Goal: Navigation & Orientation: Find specific page/section

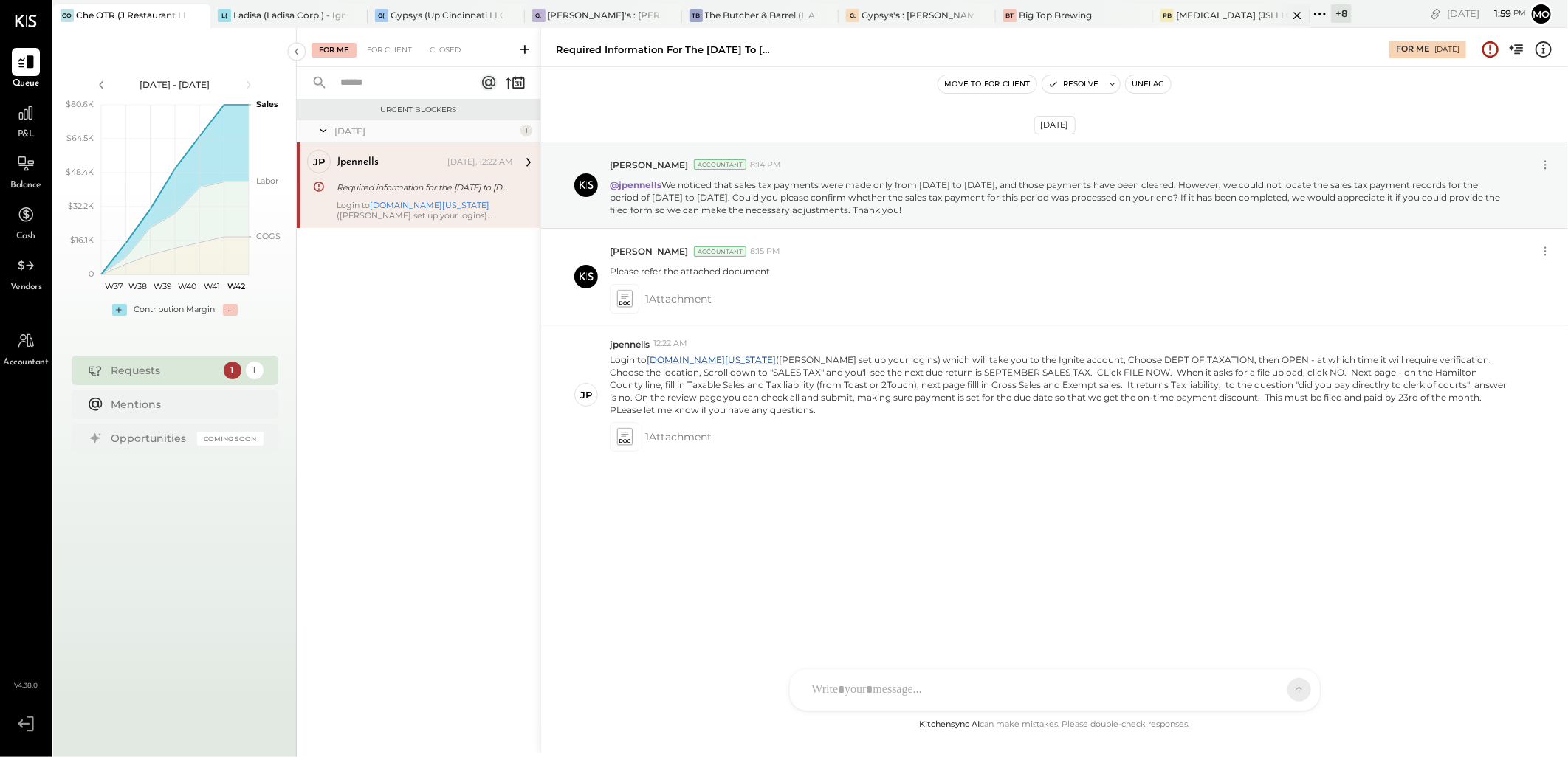
click at [1246, 23] on div "PB [MEDICAL_DATA] (JSI LLC) - Ignite" at bounding box center [1232, 16] width 157 height 24
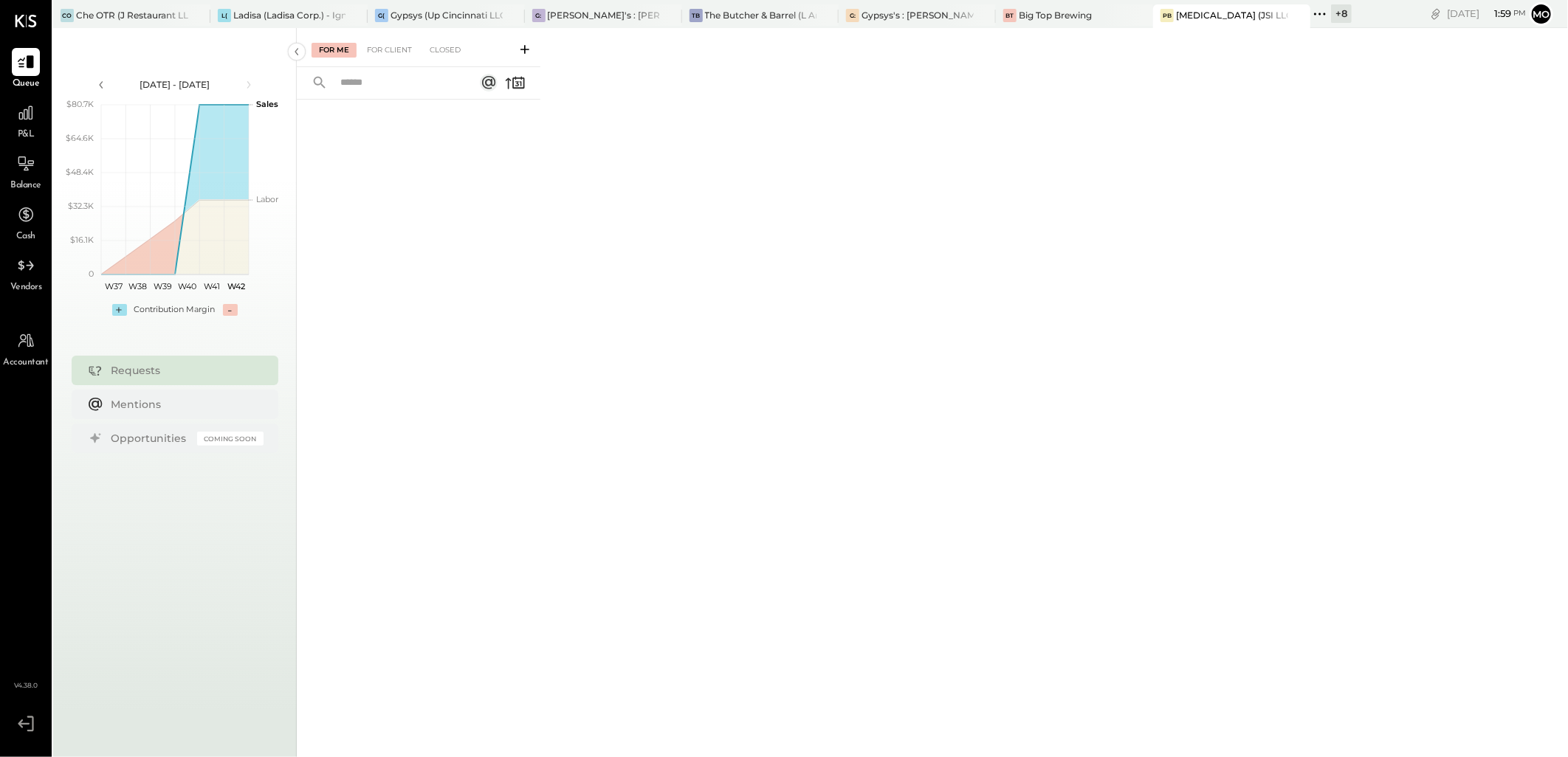
click at [1328, 15] on icon at bounding box center [1320, 13] width 19 height 19
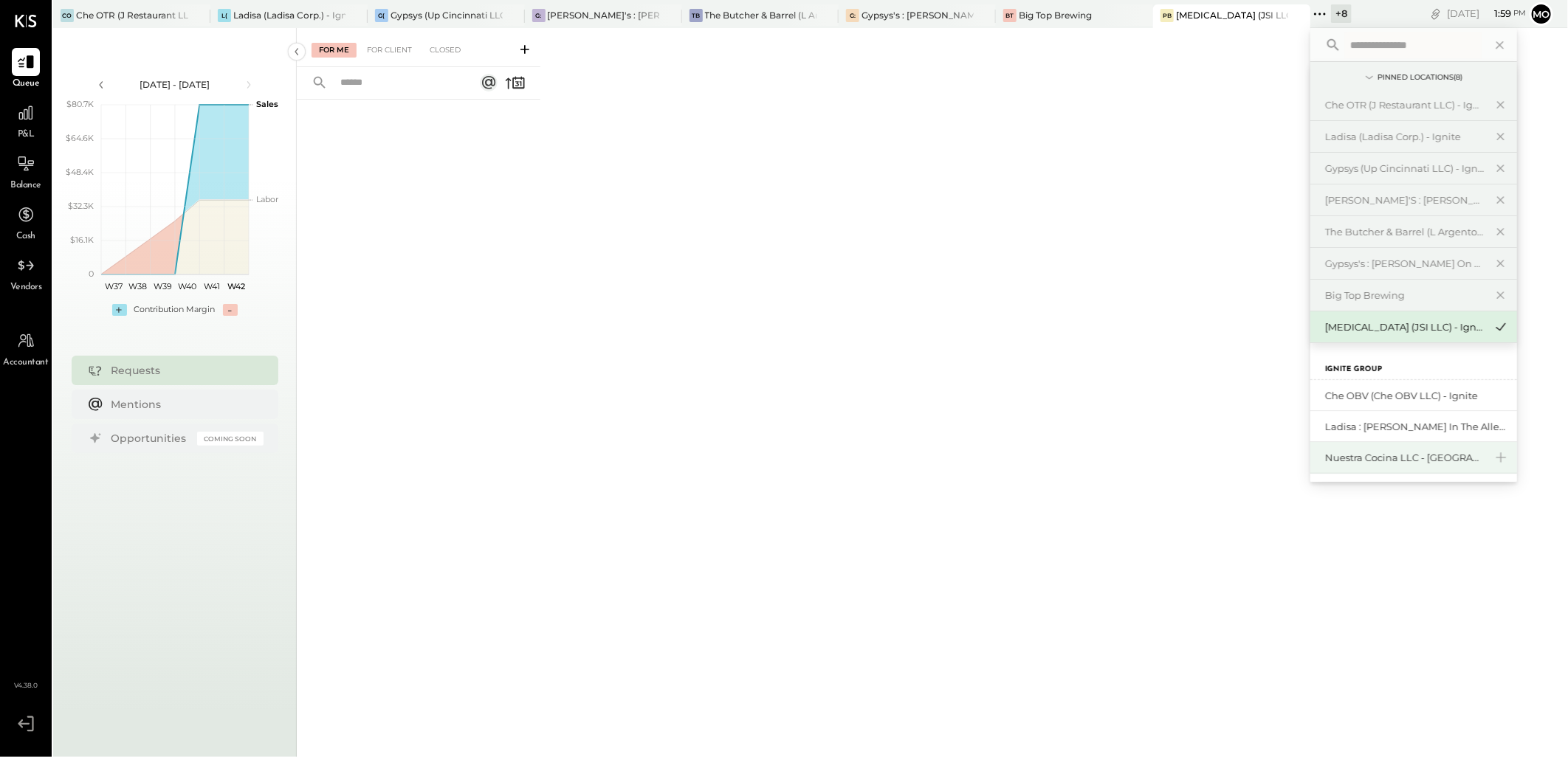
click at [1394, 450] on div "Nuestra Cocina LLC - [GEOGRAPHIC_DATA]" at bounding box center [1413, 458] width 206 height 32
click at [1379, 459] on div "Nuestra Cocina LLC - [GEOGRAPHIC_DATA]" at bounding box center [1405, 458] width 160 height 14
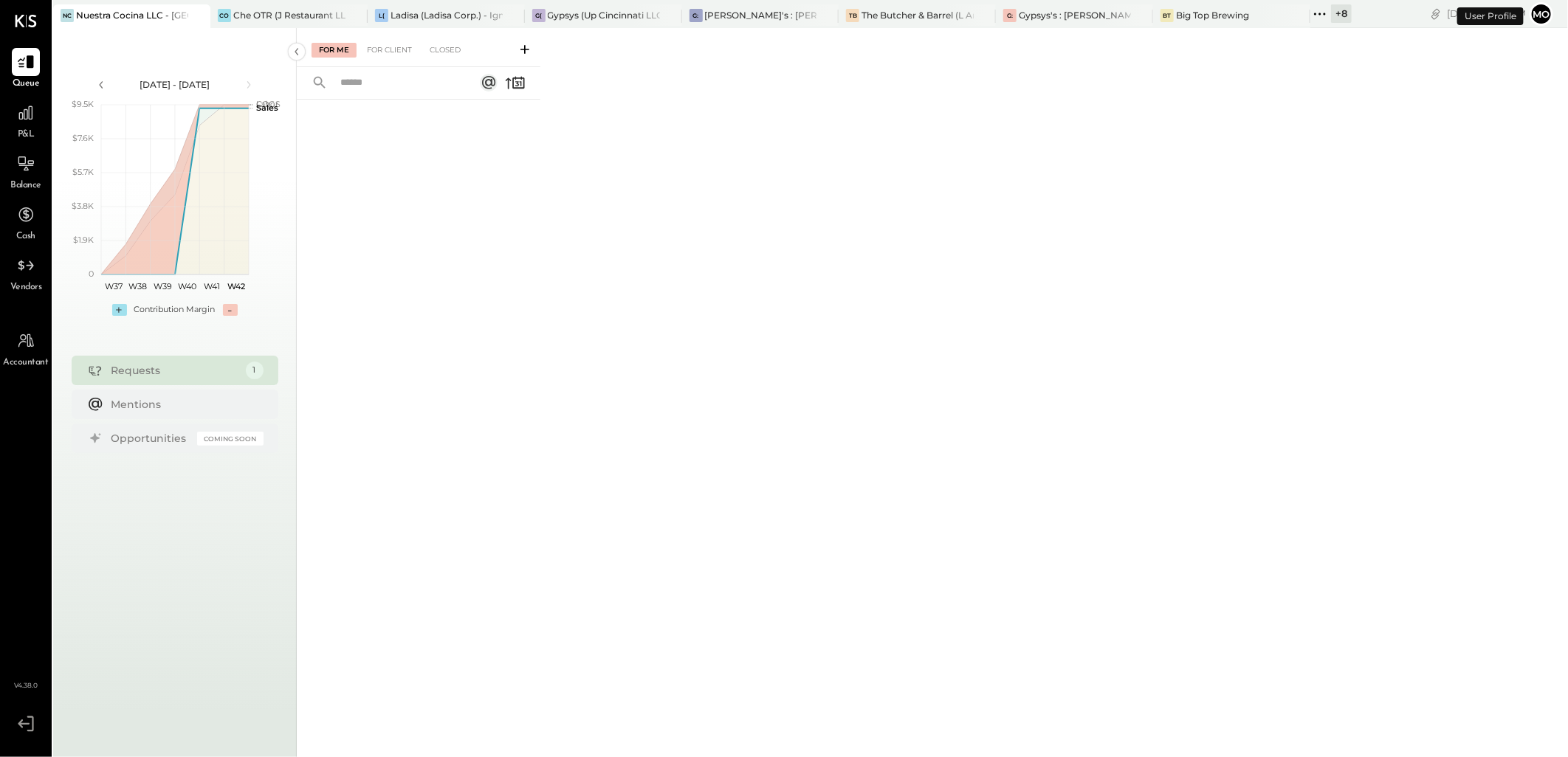
click at [396, 59] on div "For Me For Client Closed" at bounding box center [419, 48] width 243 height 39
click at [391, 50] on div "For Client" at bounding box center [389, 50] width 60 height 15
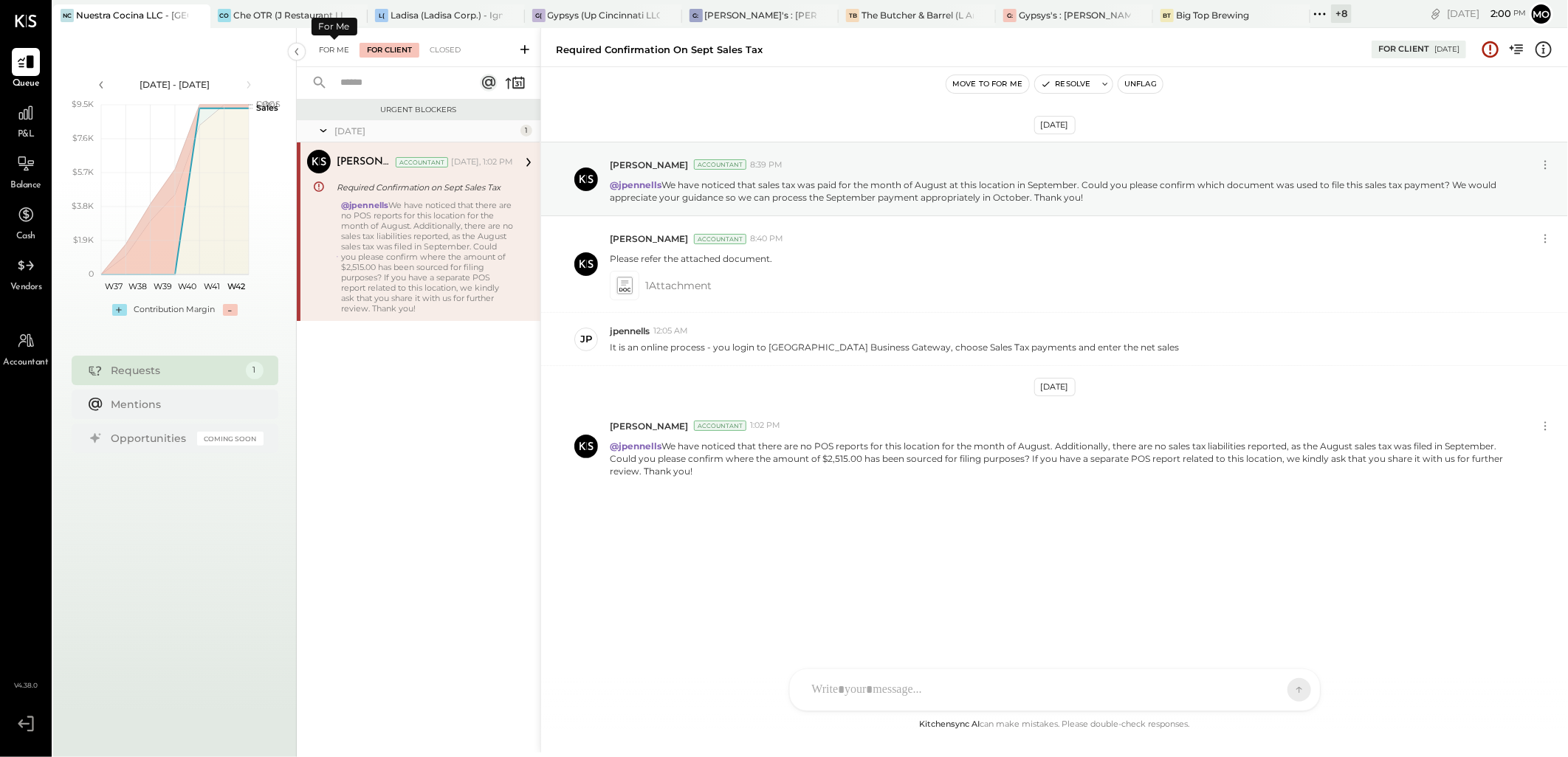
click at [337, 44] on div "For Me" at bounding box center [334, 50] width 45 height 15
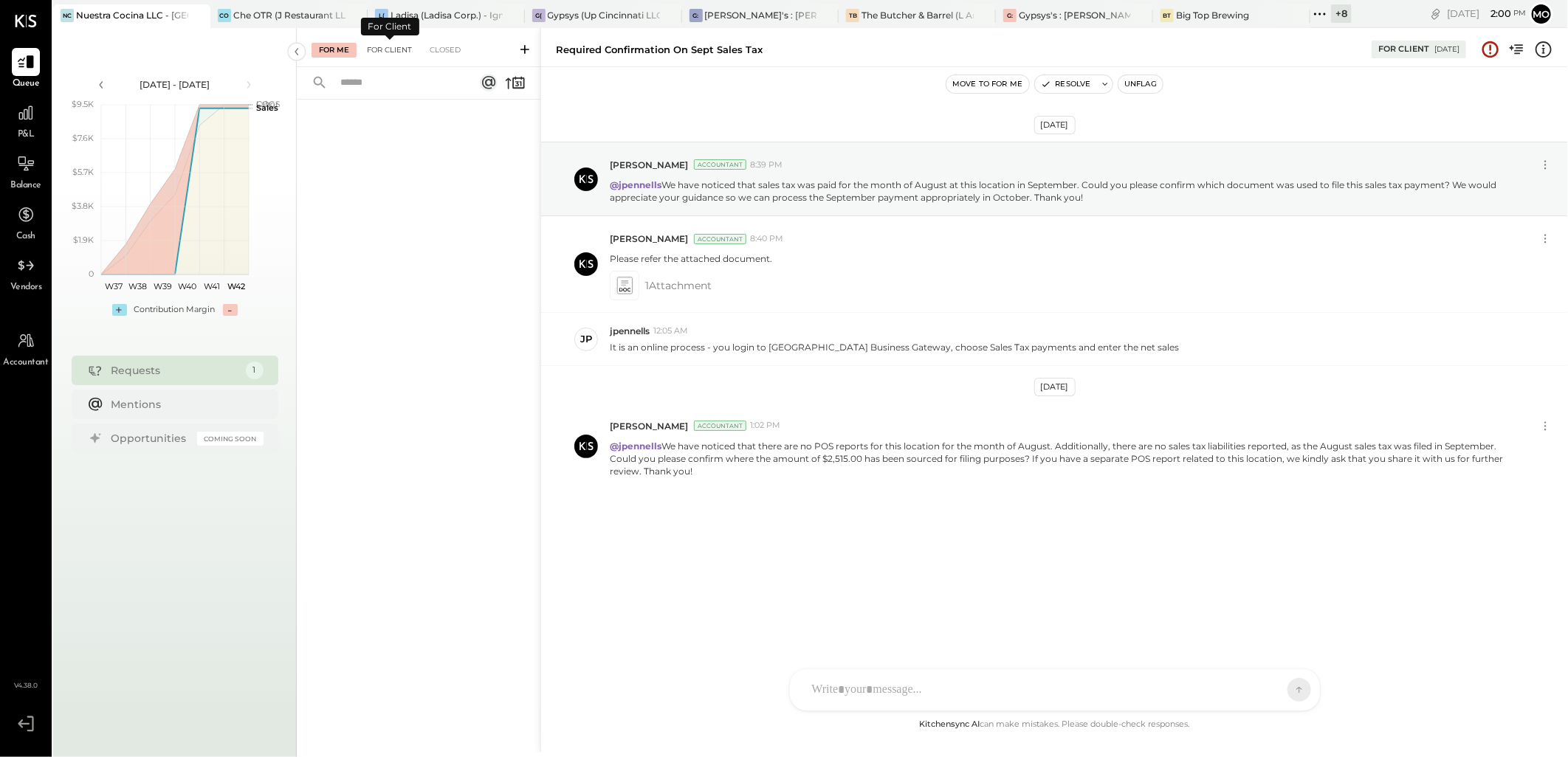
click at [388, 50] on div "For Client" at bounding box center [389, 50] width 60 height 15
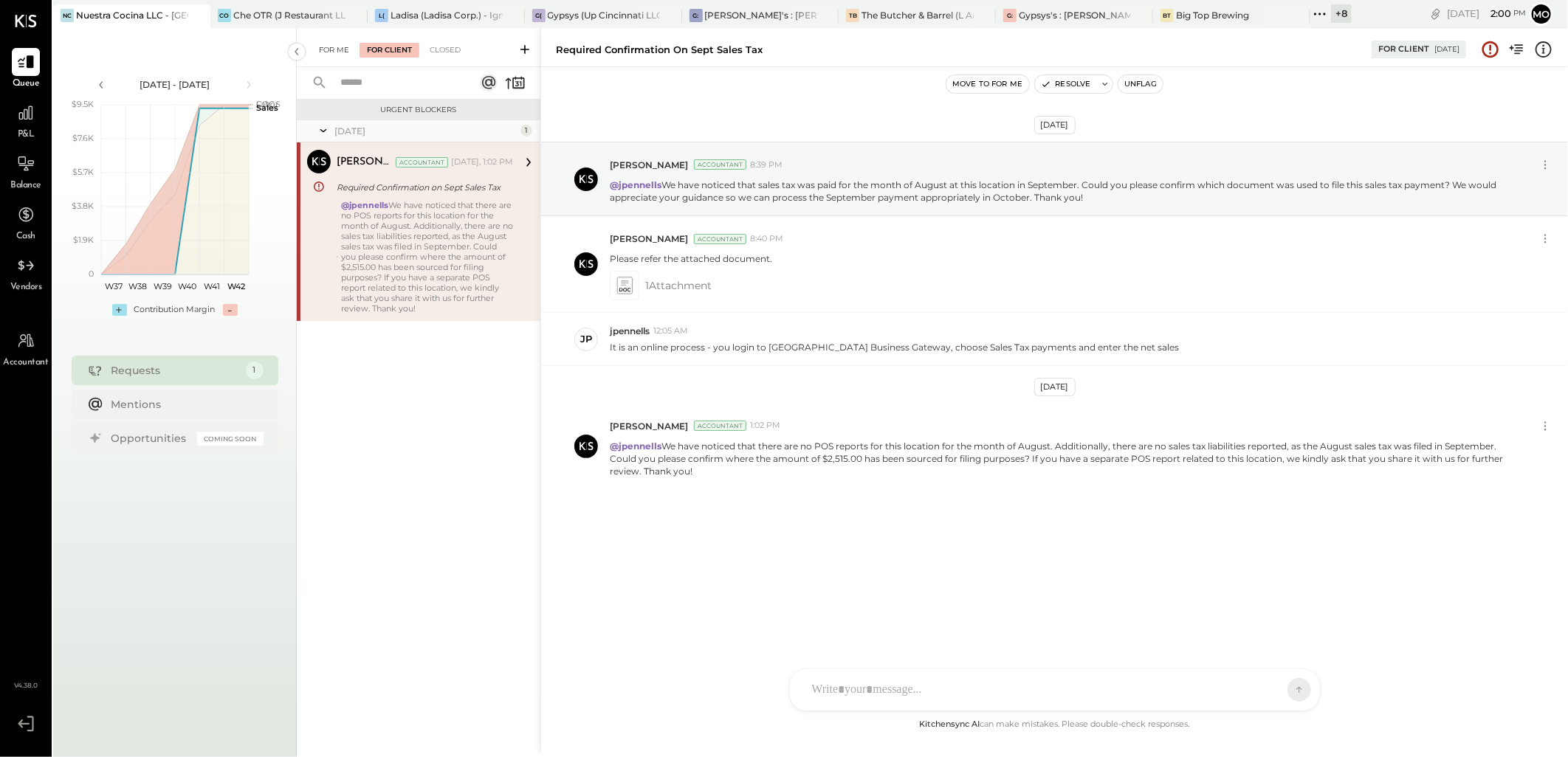
click at [325, 48] on div "For Me" at bounding box center [334, 50] width 45 height 15
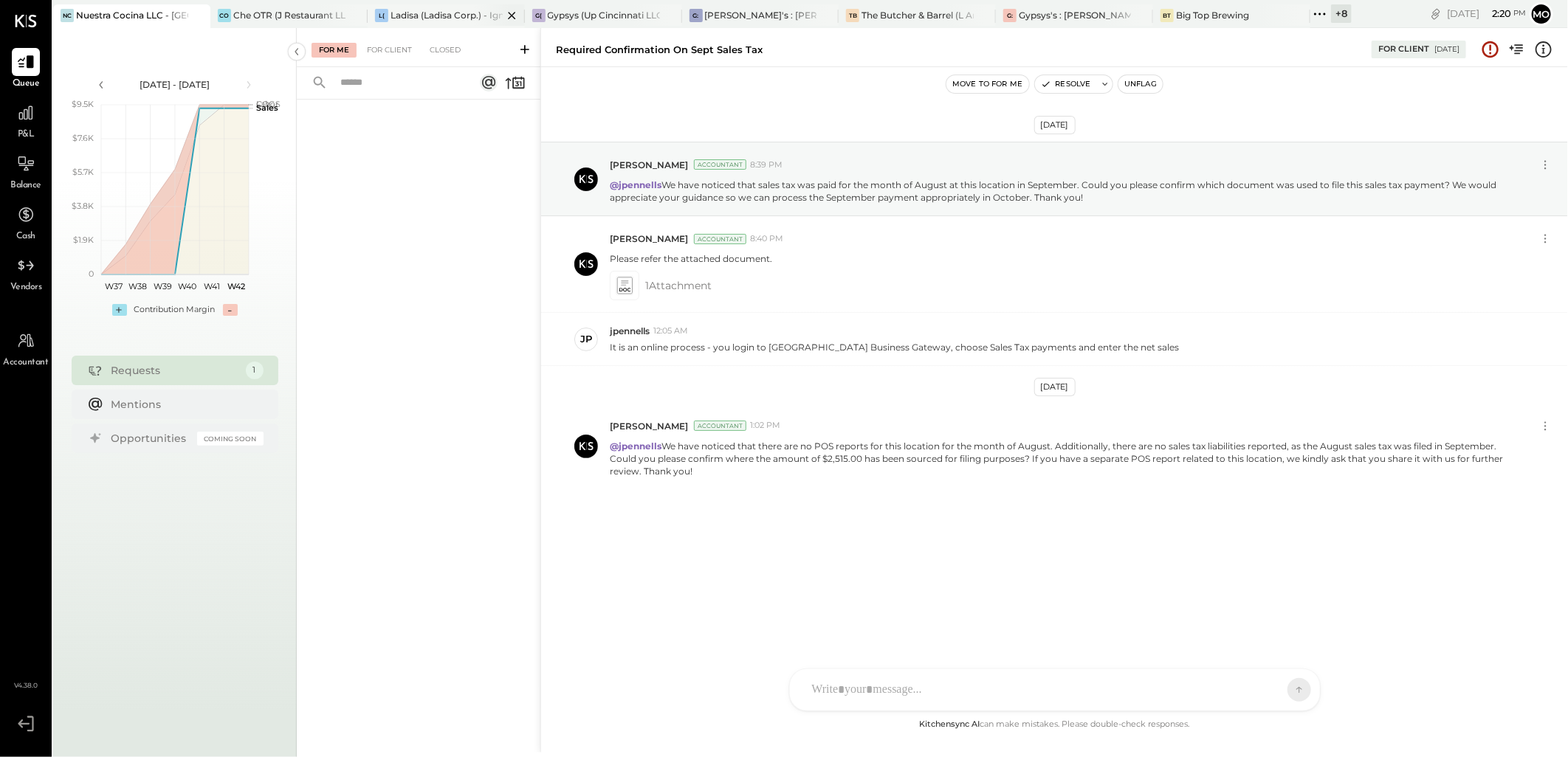
click at [417, 4] on div "L( Ladisa (Ladisa Corp.) - Ignite" at bounding box center [446, 16] width 157 height 24
